Goal: Browse casually: Explore the website without a specific task or goal

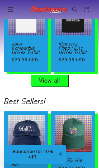
scroll to position [0, 199]
click at [65, 87] on link "View all" at bounding box center [49, 81] width 37 height 12
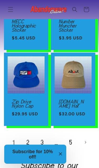
scroll to position [595, 0]
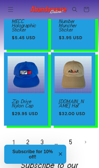
click at [85, 148] on link "Next page" at bounding box center [86, 143] width 12 height 12
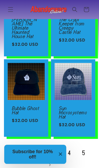
scroll to position [579, 0]
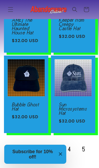
click at [50, 158] on link "Next page" at bounding box center [50, 162] width 12 height 12
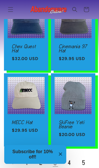
scroll to position [523, 0]
click at [72, 163] on link "4" at bounding box center [70, 164] width 12 height 12
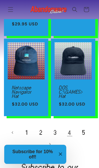
scroll to position [594, 0]
click at [84, 136] on link "5" at bounding box center [85, 133] width 12 height 12
